Goal: Task Accomplishment & Management: Use online tool/utility

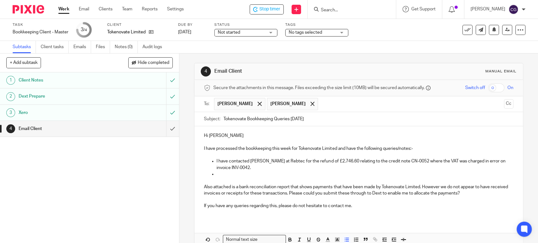
scroll to position [27, 0]
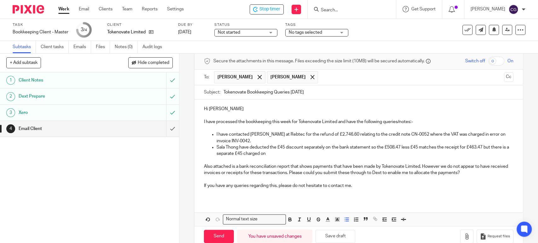
click at [293, 148] on p "Sala Thong have deducted the £45 discount separately on the bank statement so t…" at bounding box center [365, 150] width 297 height 13
click at [383, 149] on p "Sala Thong have deducted £45 separately on the bank statement so the £508.47 le…" at bounding box center [365, 150] width 297 height 13
click at [272, 152] on p "Sala Thong have deducted £45 separately on the bank statement so the £508.47 le…" at bounding box center [365, 150] width 297 height 13
click at [238, 140] on p "I have contacted [PERSON_NAME] at Rebtec for the refund of £2,746.60 relating t…" at bounding box center [365, 137] width 297 height 13
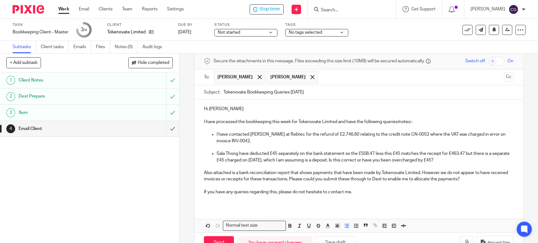
click at [464, 159] on p "Sala Thong have deducted £45 separately on the bank statement so the £508.47 le…" at bounding box center [365, 157] width 297 height 13
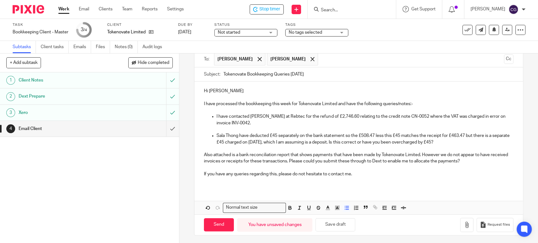
scroll to position [46, 0]
click at [342, 223] on button "Save draft" at bounding box center [336, 224] width 40 height 14
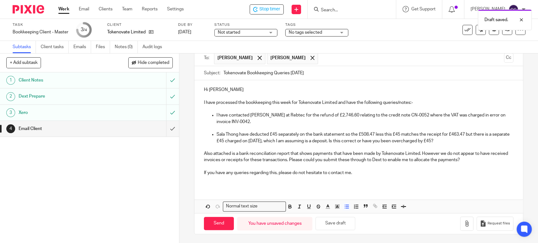
click at [248, 134] on p "Sala Thong have deducted £45 separately on the bank statement so the £508.47 le…" at bounding box center [365, 137] width 297 height 13
click at [356, 133] on p "Sala Thong have charged £45 on [DATE] They then charged £508.47 less this £45 m…" at bounding box center [365, 137] width 297 height 13
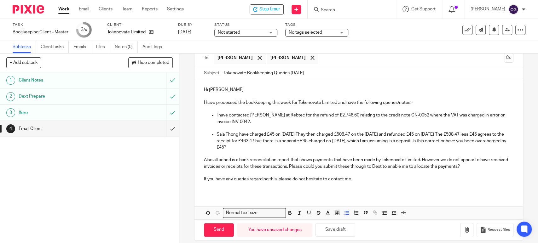
click at [278, 142] on p "Sala Thong have charged £45 on [DATE] They then charged £508.47 on the [DATE] a…" at bounding box center [365, 140] width 297 height 19
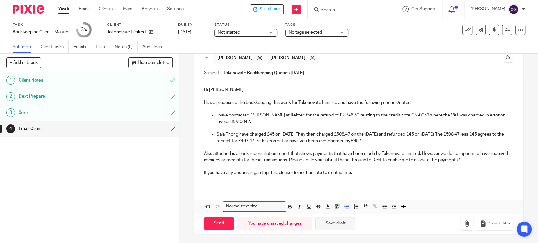
click at [338, 224] on button "Save draft" at bounding box center [336, 224] width 40 height 14
click at [391, 142] on p "Sala Thong have charged £45 on [DATE] They then charged £508.47 on the [DATE] a…" at bounding box center [365, 137] width 297 height 13
click at [336, 224] on button "Save draft" at bounding box center [336, 224] width 40 height 14
click at [333, 223] on button "Save draft" at bounding box center [336, 224] width 40 height 14
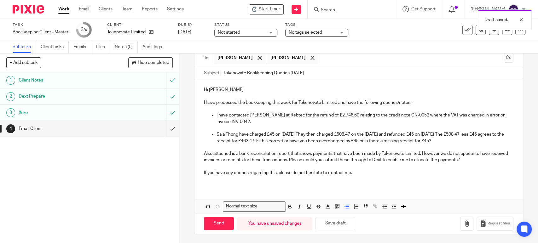
click at [270, 10] on div "Draft saved." at bounding box center [400, 18] width 263 height 24
click at [277, 10] on span "Start timer" at bounding box center [269, 9] width 21 height 7
click at [278, 11] on span "Start timer" at bounding box center [269, 9] width 21 height 7
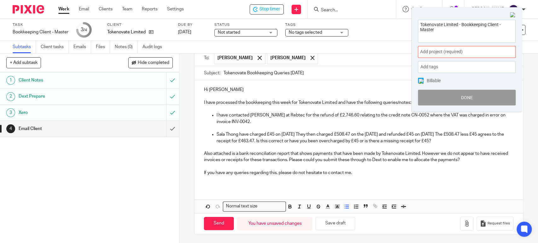
click at [451, 53] on span "Add project (required) :" at bounding box center [459, 52] width 79 height 7
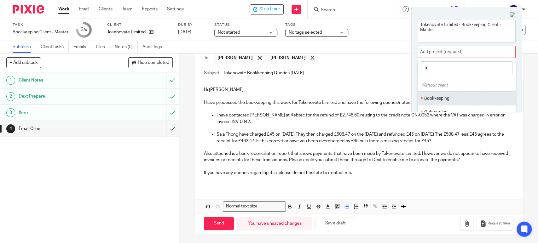
type input "b"
click at [441, 97] on li "Bookkeeping" at bounding box center [465, 98] width 82 height 7
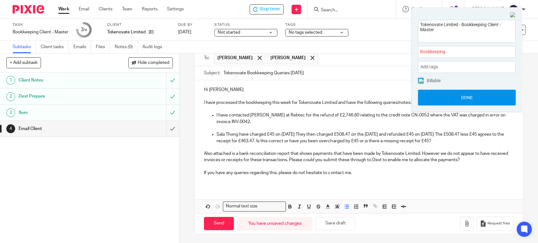
click at [470, 98] on button "Done" at bounding box center [467, 98] width 98 height 16
